Goal: Task Accomplishment & Management: Manage account settings

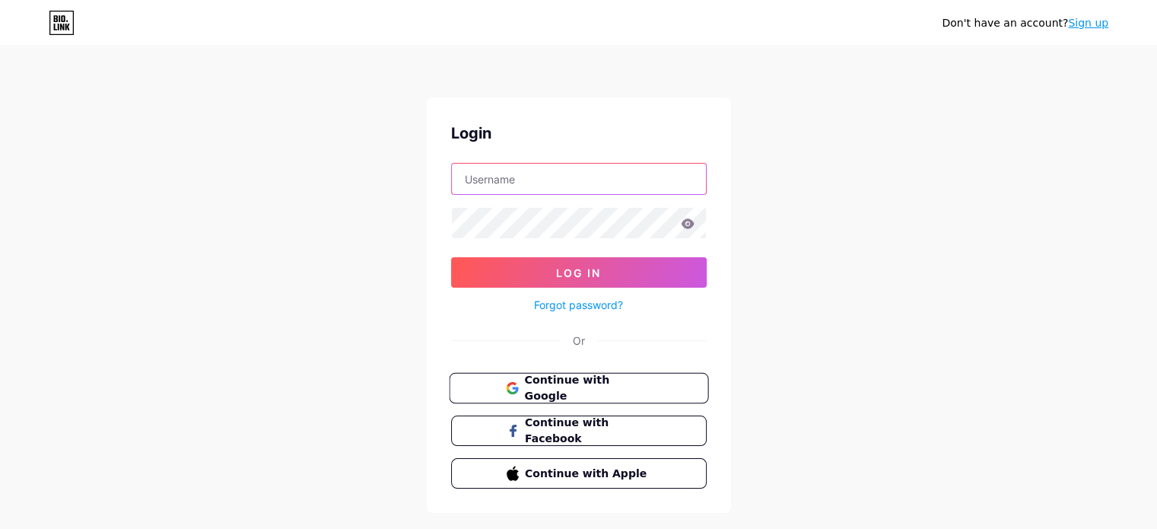
type input "[EMAIL_ADDRESS][DOMAIN_NAME]"
click at [580, 385] on span "Continue with Google" at bounding box center [587, 388] width 127 height 33
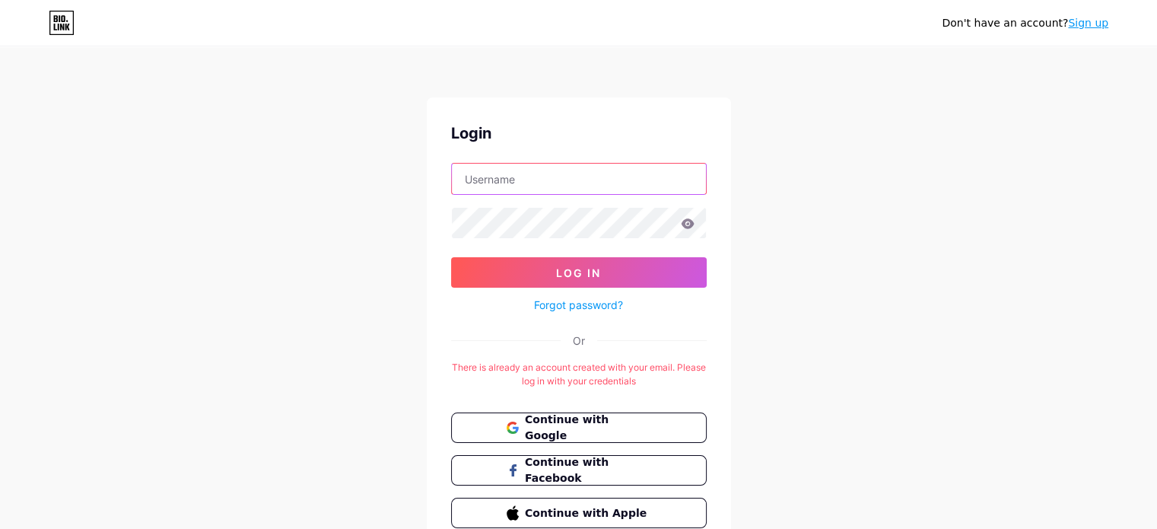
type input "[EMAIL_ADDRESS][DOMAIN_NAME]"
click at [606, 371] on div "There is already an account created with your email. Please log in with your cr…" at bounding box center [579, 374] width 256 height 27
click at [606, 372] on div "There is already an account created with your email. Please log in with your cr…" at bounding box center [579, 374] width 256 height 27
click at [558, 368] on div "There is already an account created with your email. Please log in with your cr…" at bounding box center [579, 374] width 256 height 27
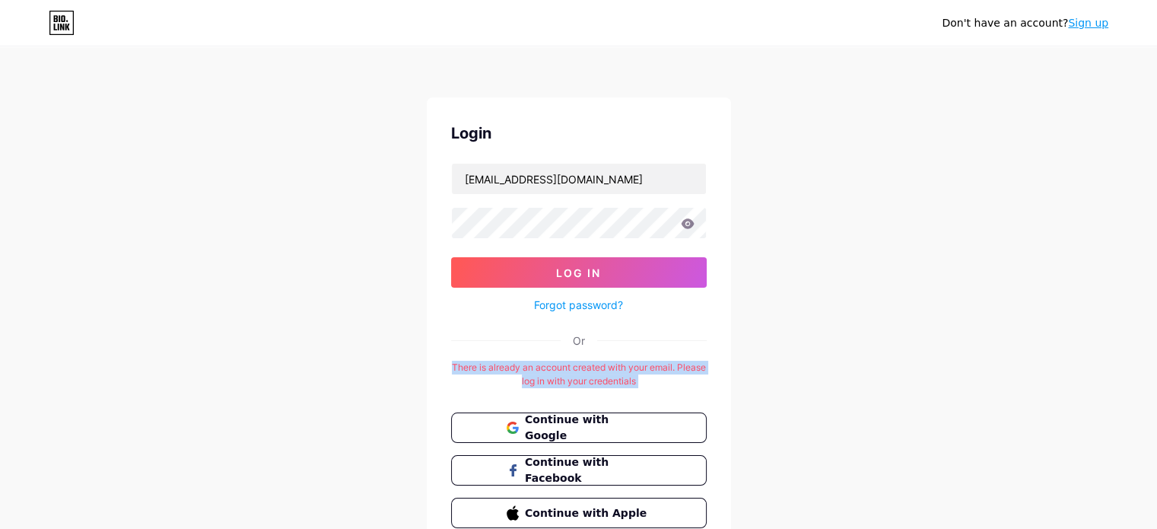
click at [558, 368] on div "There is already an account created with your email. Please log in with your cr…" at bounding box center [579, 374] width 256 height 27
click at [551, 425] on span "Continue with Google" at bounding box center [587, 428] width 127 height 33
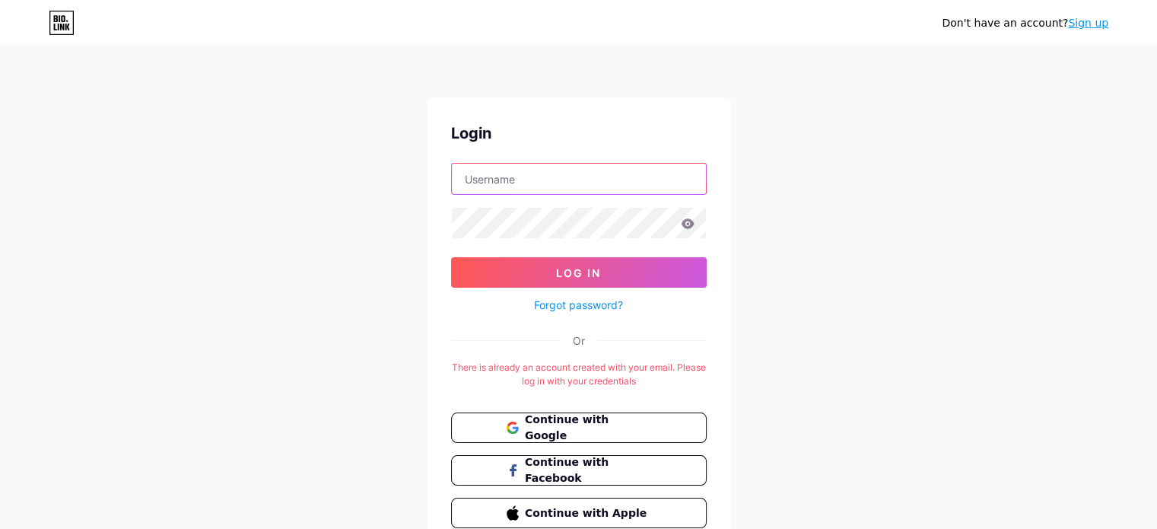
type input "[EMAIL_ADDRESS][DOMAIN_NAME]"
click at [1096, 22] on link "Sign up" at bounding box center [1088, 23] width 40 height 12
